Goal: Information Seeking & Learning: Understand process/instructions

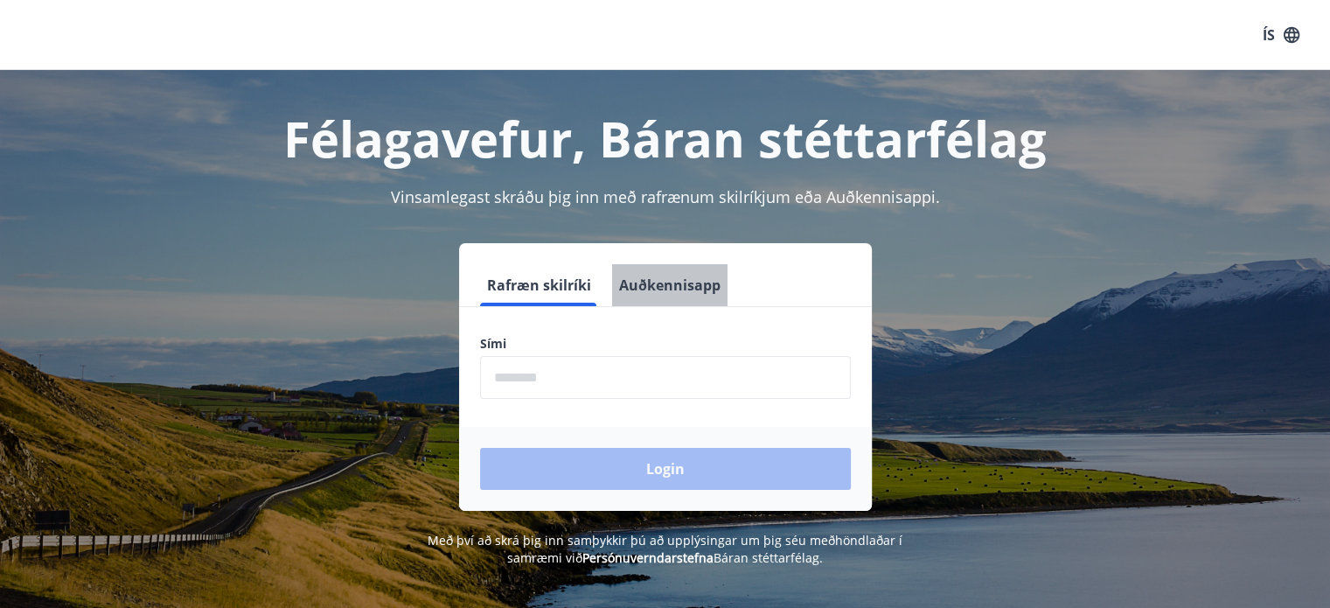
click at [672, 286] on button "Auðkennisapp" at bounding box center [669, 285] width 115 height 42
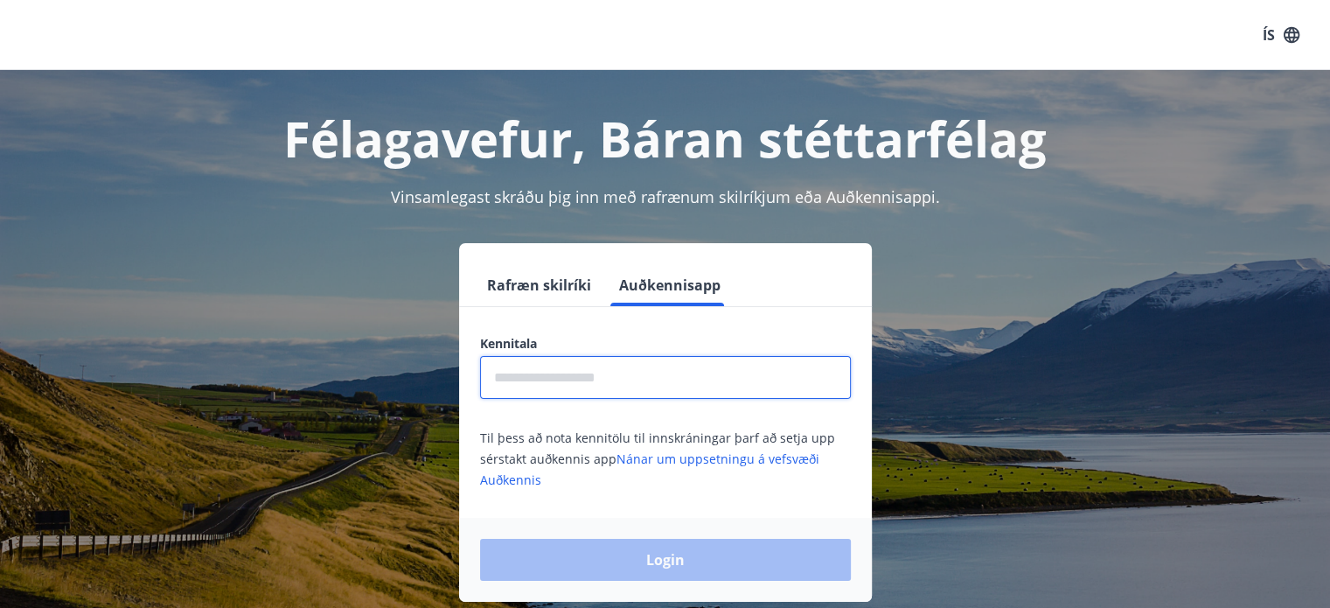
click at [620, 370] on input "text" at bounding box center [665, 377] width 371 height 43
type input "**********"
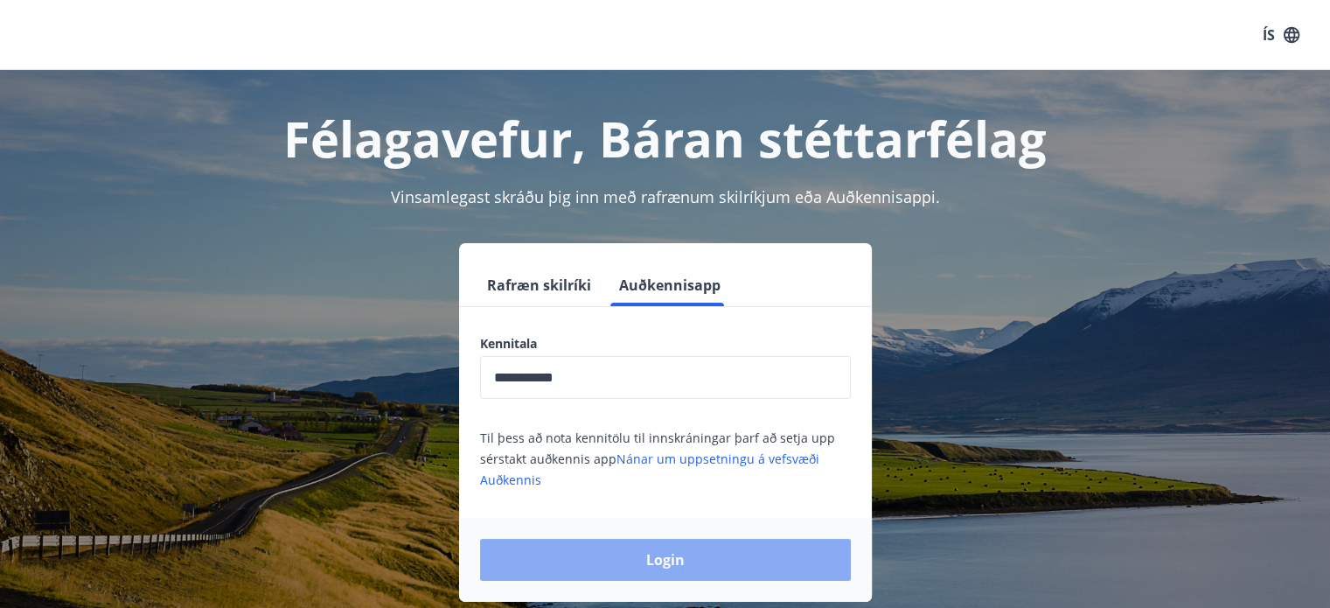
click at [614, 559] on button "Login" at bounding box center [665, 560] width 371 height 42
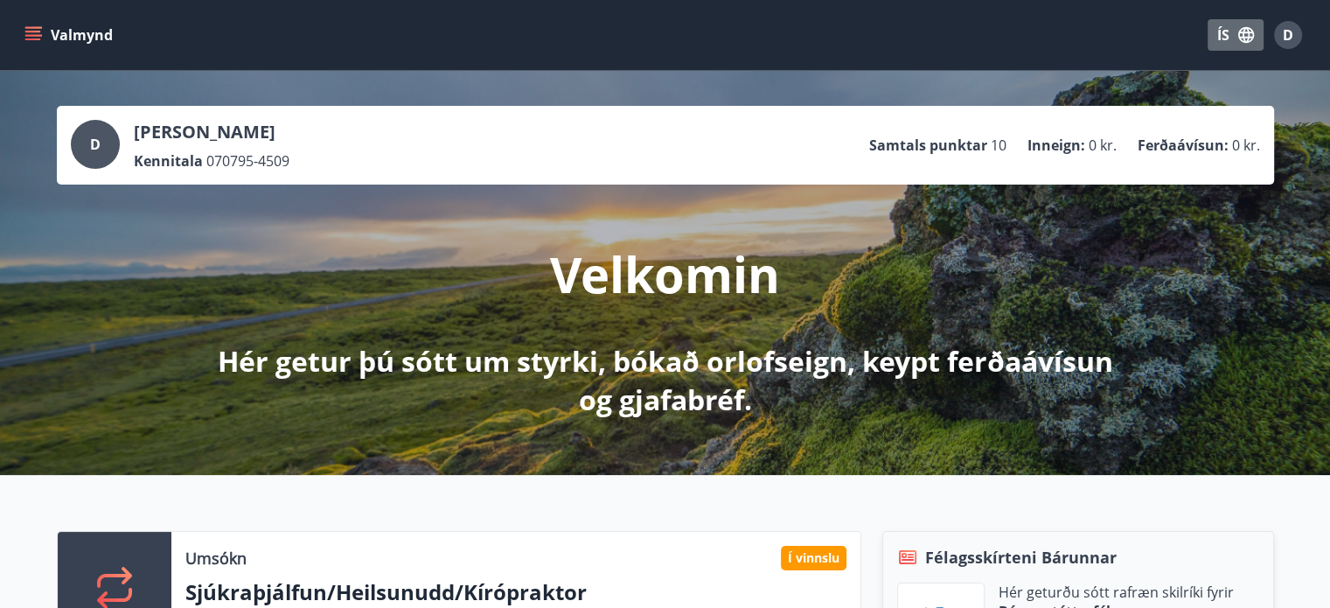
click at [1244, 33] on icon "button" at bounding box center [1247, 35] width 16 height 16
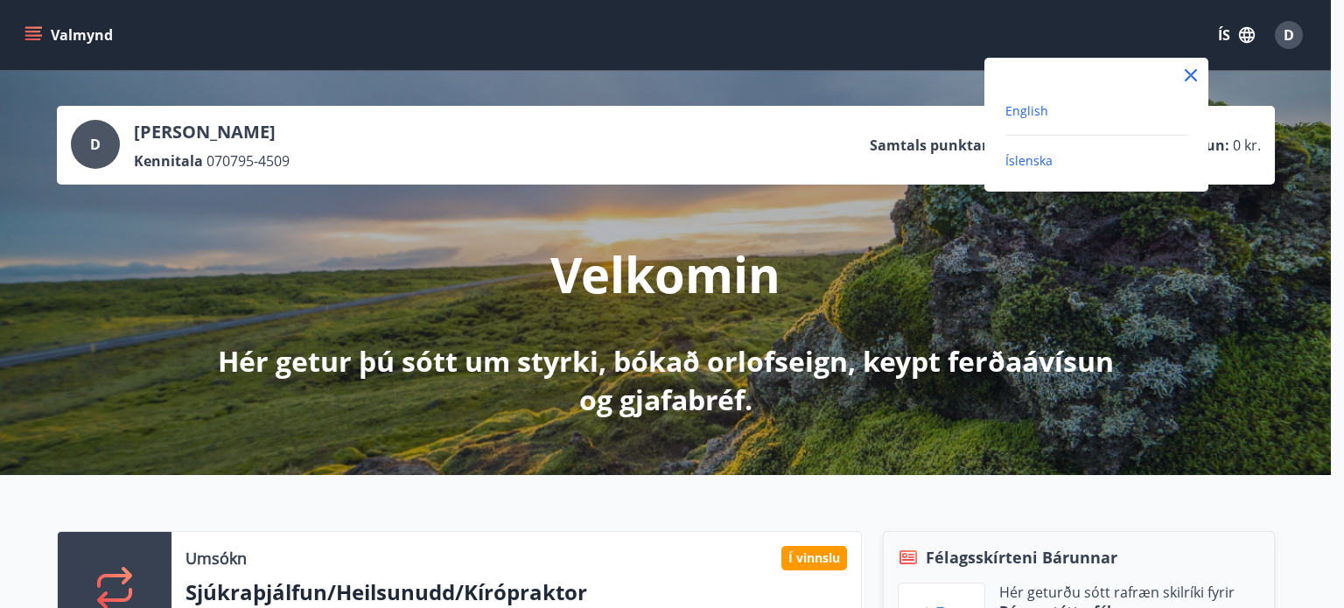
click at [1039, 107] on span "English" at bounding box center [1026, 110] width 43 height 17
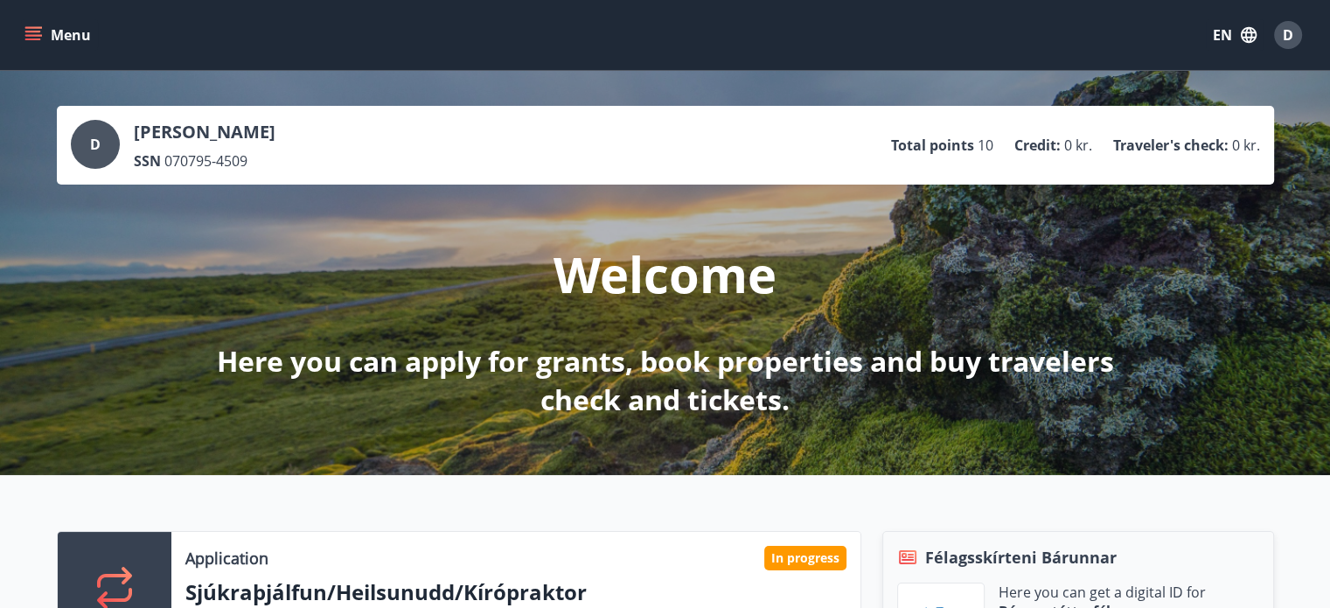
click at [858, 34] on div "Menu EN D" at bounding box center [665, 35] width 1288 height 42
click at [1240, 34] on icon "button" at bounding box center [1248, 34] width 19 height 19
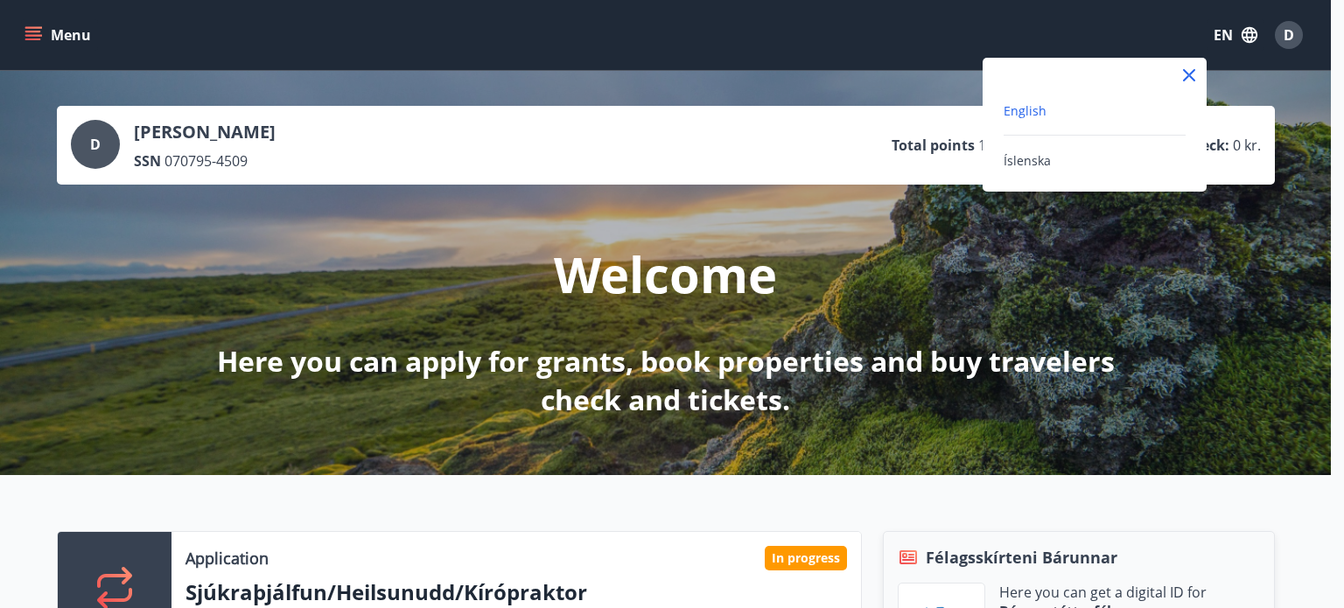
click at [33, 31] on div at bounding box center [672, 304] width 1344 height 608
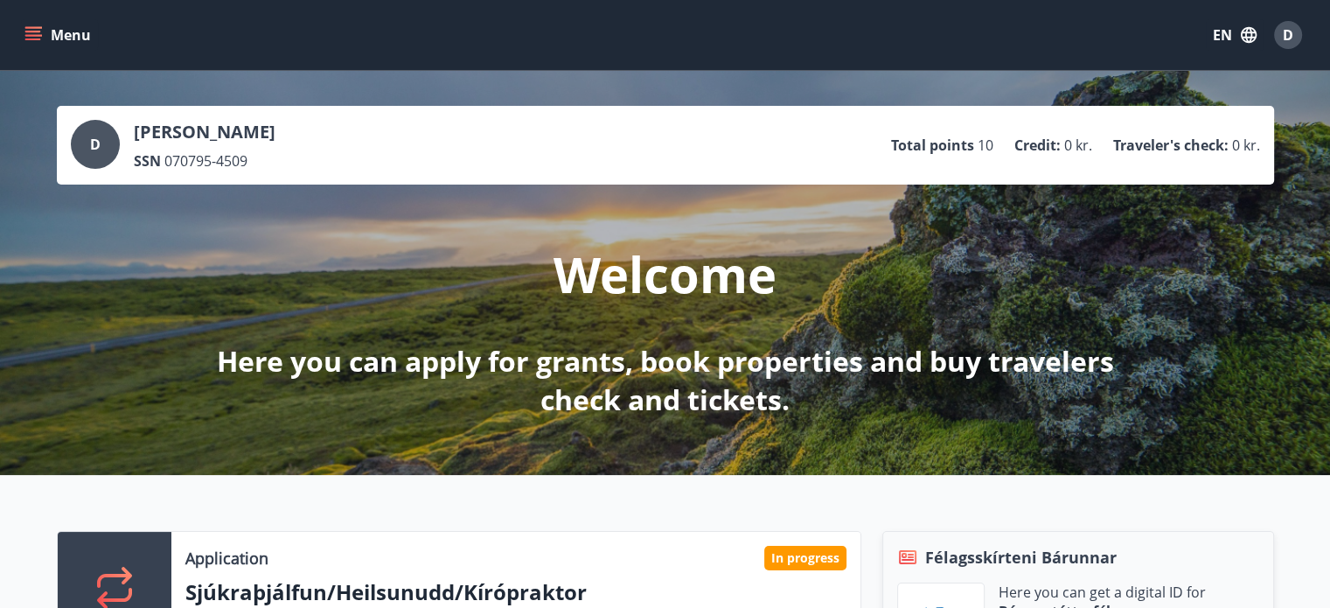
click at [33, 31] on icon "menu" at bounding box center [33, 32] width 16 height 2
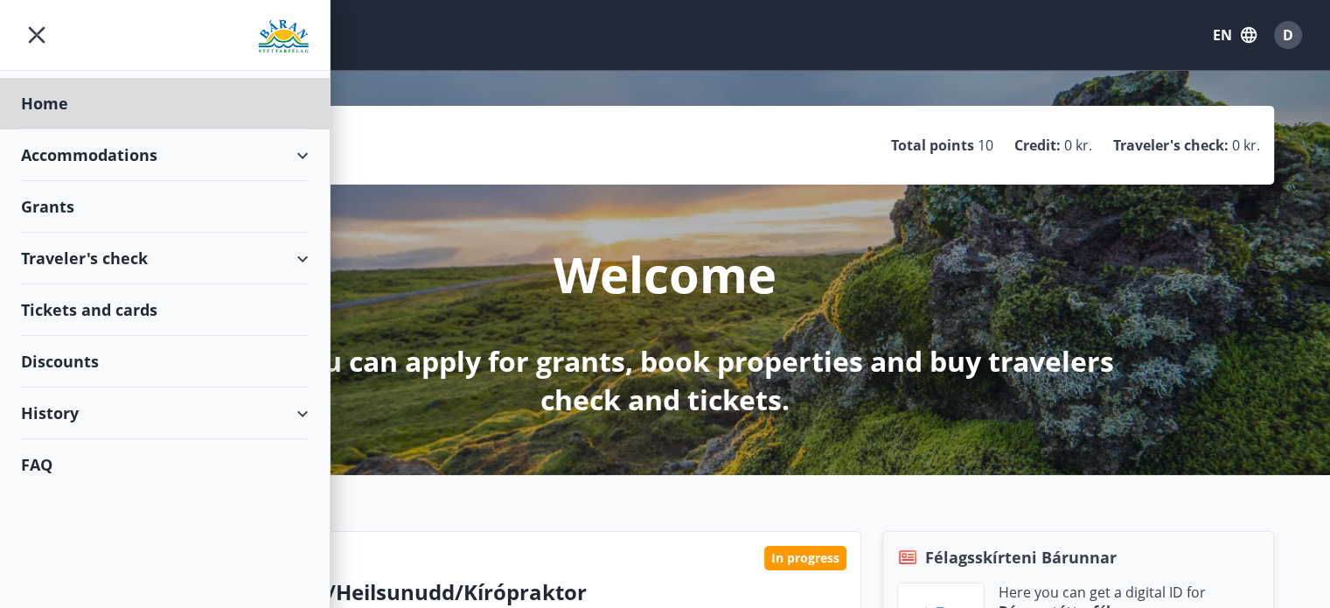
click at [62, 208] on div "Grants" at bounding box center [165, 207] width 288 height 52
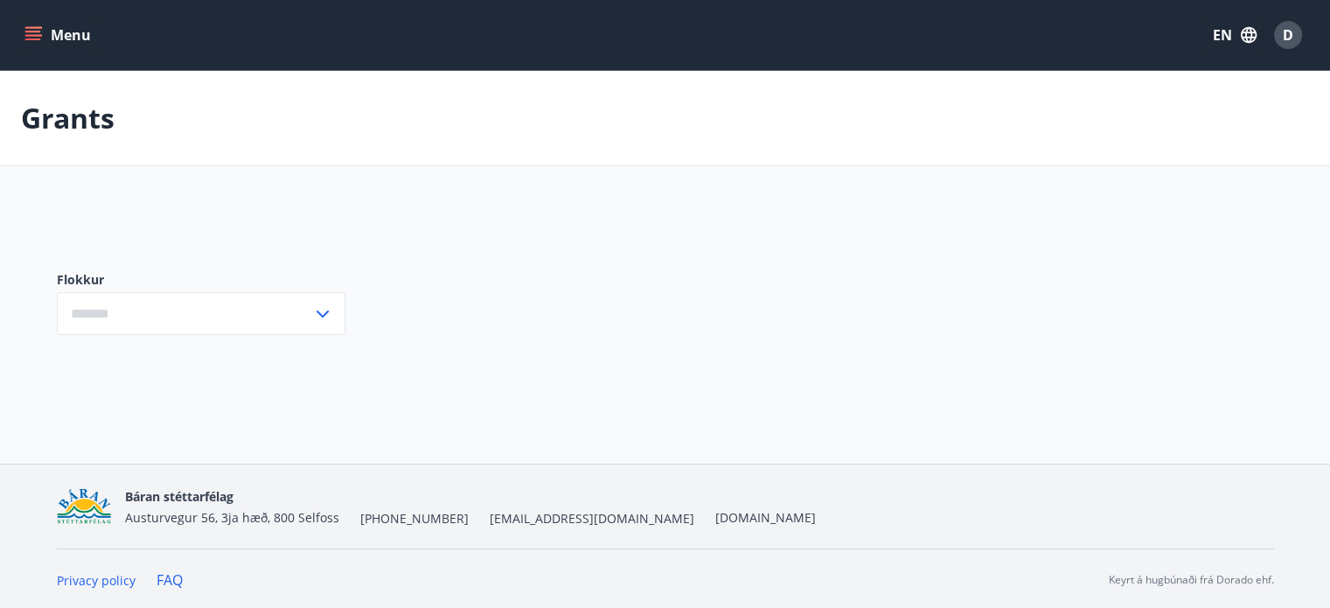
type input "***"
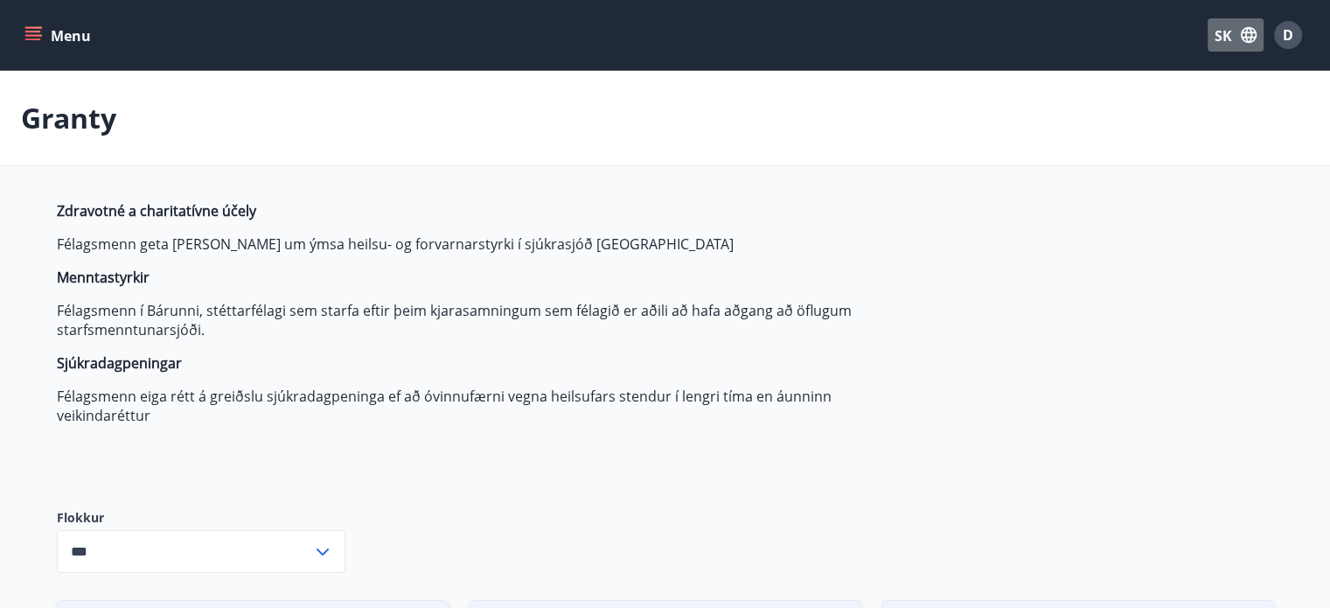
click at [1228, 37] on font "SK" at bounding box center [1223, 35] width 17 height 19
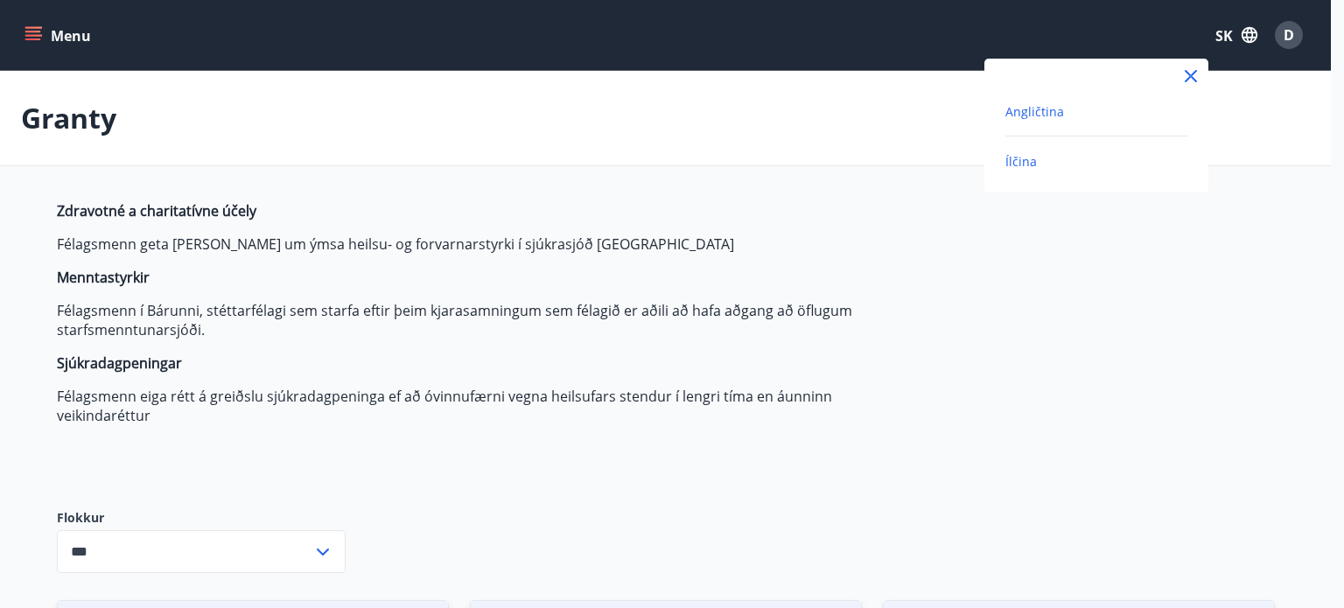
click at [1018, 169] on font "Ílčina" at bounding box center [1020, 161] width 31 height 17
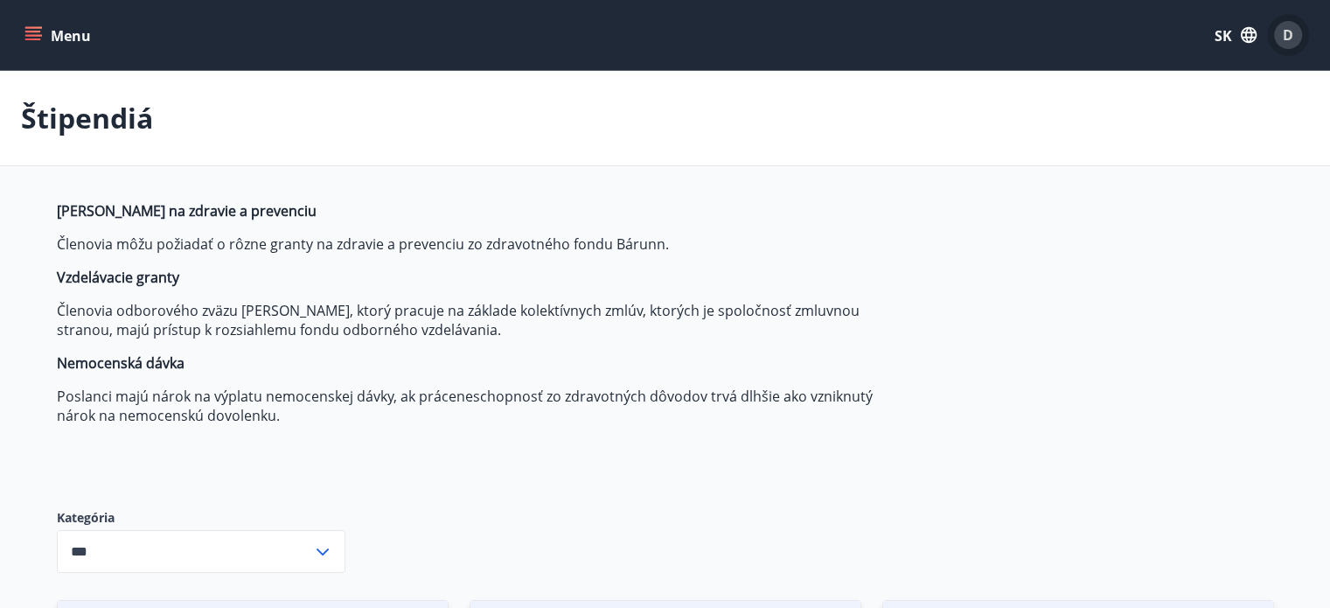
click at [1300, 36] on div "D" at bounding box center [1288, 35] width 28 height 28
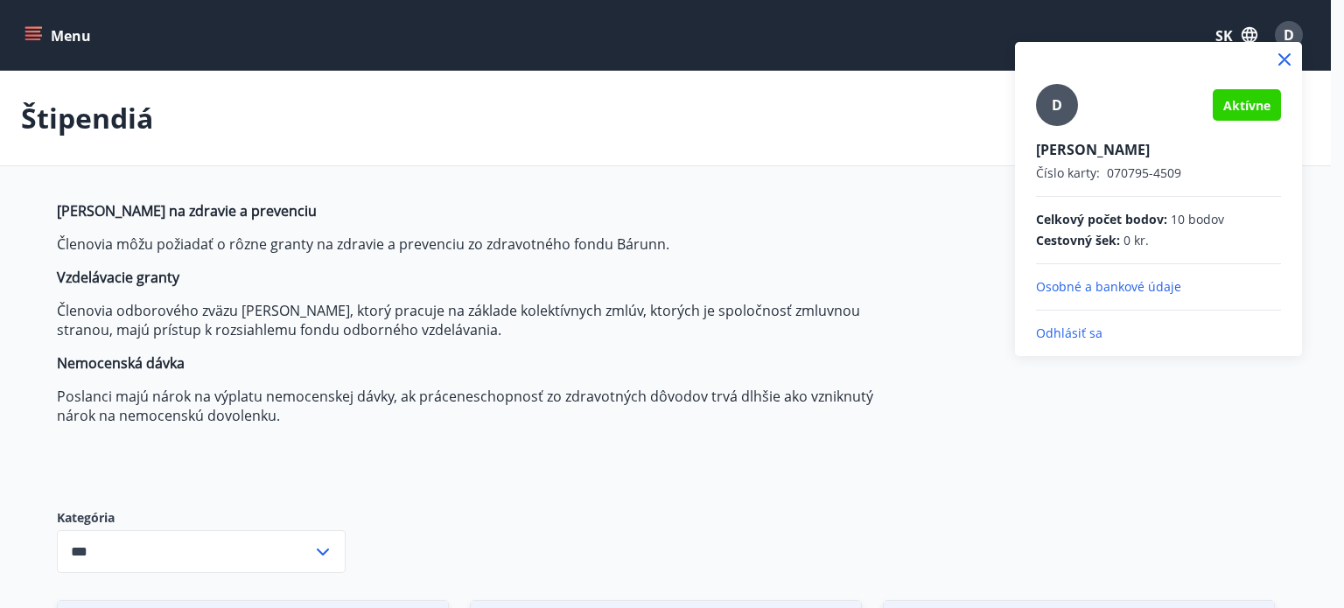
click at [1078, 332] on font "Odhlásiť sa" at bounding box center [1069, 333] width 66 height 17
